Goal: Task Accomplishment & Management: Manage account settings

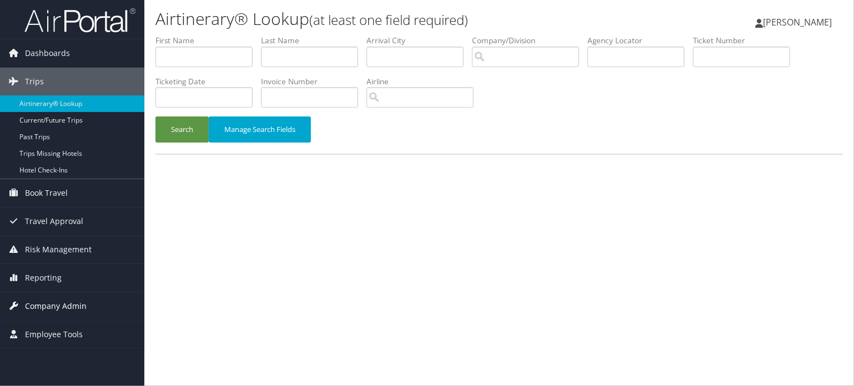
click at [51, 303] on span "Company Admin" at bounding box center [56, 307] width 62 height 28
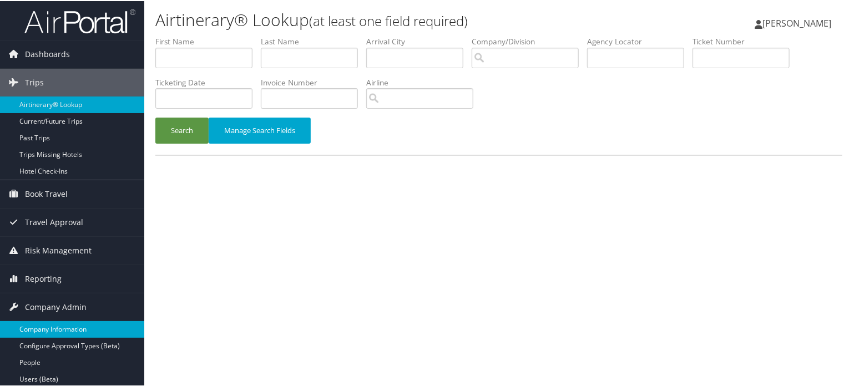
click at [58, 330] on link "Company Information" at bounding box center [72, 328] width 144 height 17
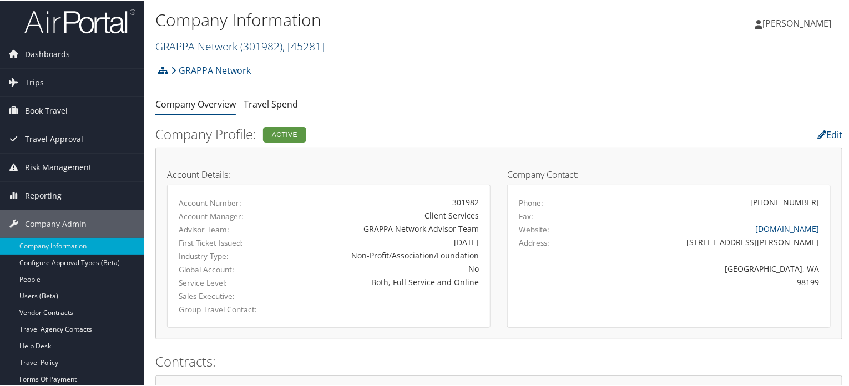
click at [265, 41] on span "( 301982 )" at bounding box center [261, 45] width 42 height 15
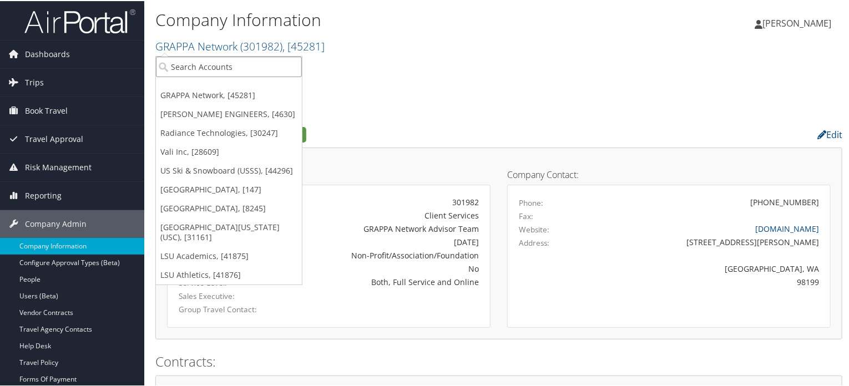
click at [250, 66] on input "search" at bounding box center [229, 66] width 146 height 21
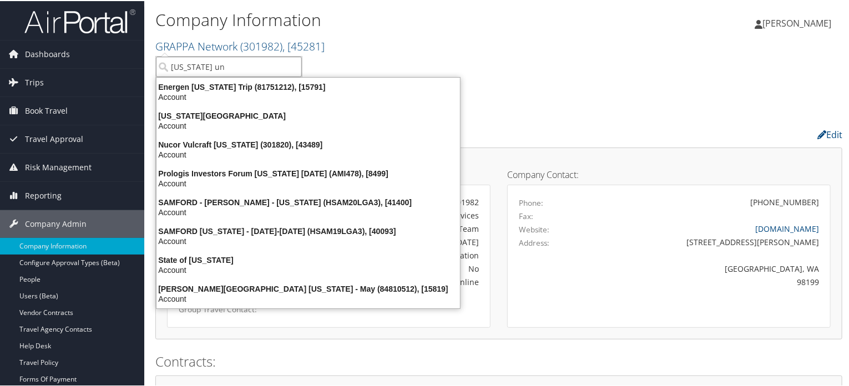
type input "new york uni"
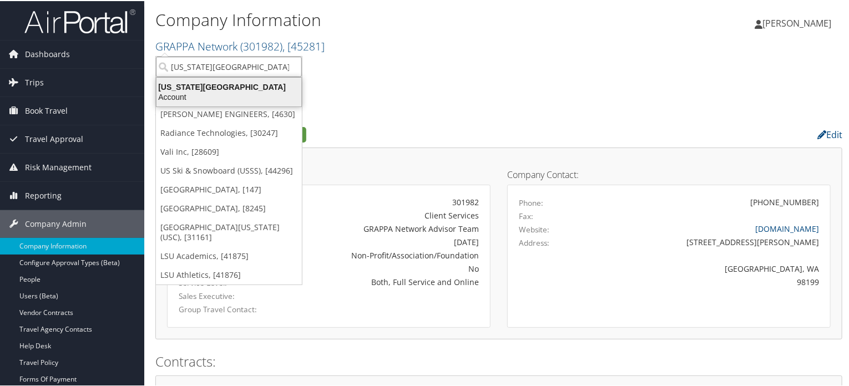
click at [226, 98] on div "Account" at bounding box center [229, 96] width 158 height 10
